Goal: Information Seeking & Learning: Learn about a topic

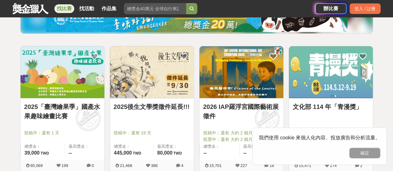
scroll to position [124, 0]
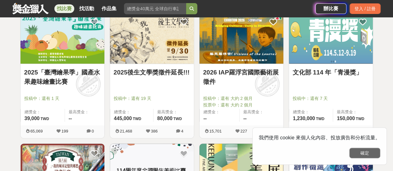
click at [366, 153] on button "確定" at bounding box center [364, 153] width 31 height 11
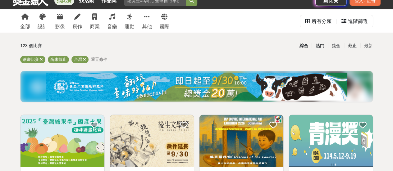
scroll to position [31, 0]
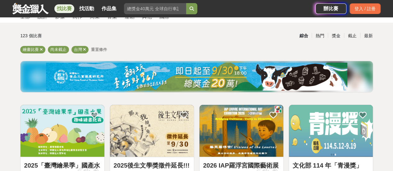
click at [62, 136] on img at bounding box center [62, 131] width 84 height 52
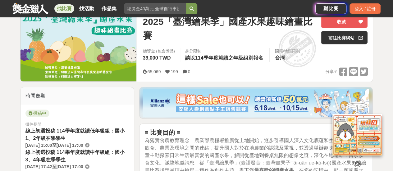
scroll to position [124, 0]
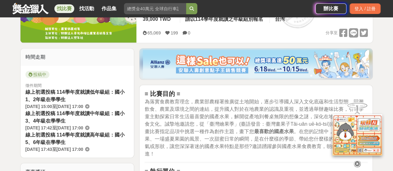
click at [82, 91] on span "線上初選投稿 114學年度就讀低年級組：國小1、2年級在學學生" at bounding box center [74, 95] width 99 height 13
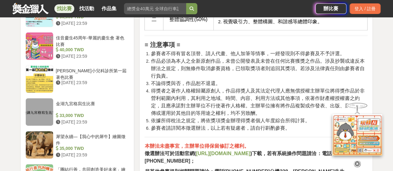
scroll to position [0, 0]
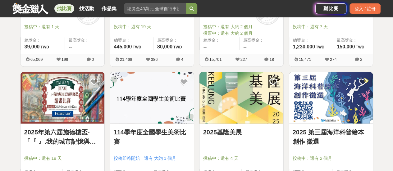
scroll to position [186, 0]
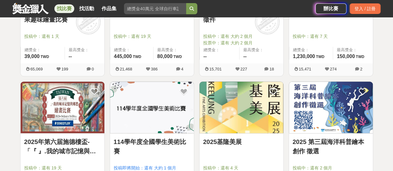
click at [157, 100] on img at bounding box center [152, 108] width 84 height 52
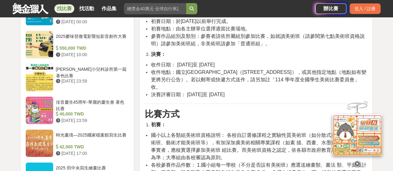
scroll to position [729, 0]
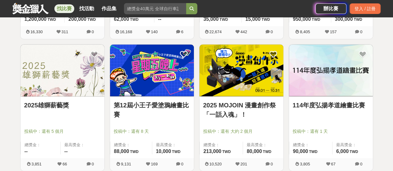
scroll to position [497, 0]
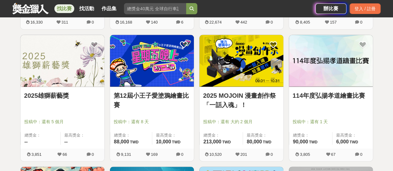
click at [172, 66] on img at bounding box center [152, 61] width 84 height 52
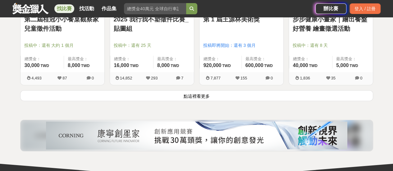
scroll to position [838, 0]
